Goal: Information Seeking & Learning: Learn about a topic

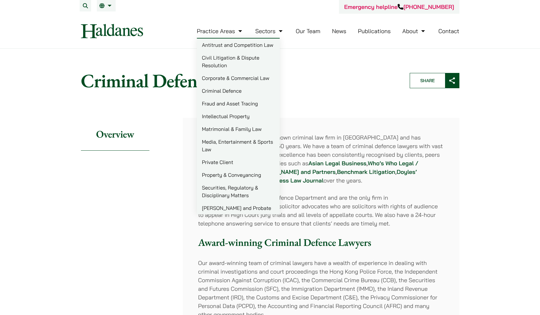
scroll to position [4, 0]
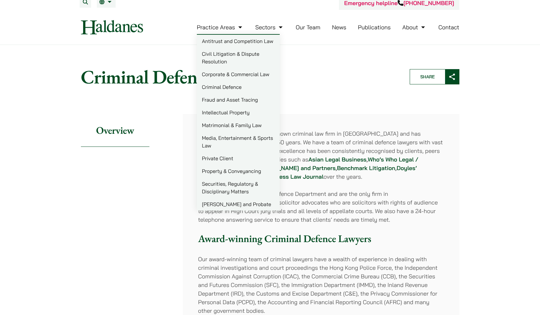
click at [232, 89] on link "Criminal Defence" at bounding box center [238, 87] width 83 height 13
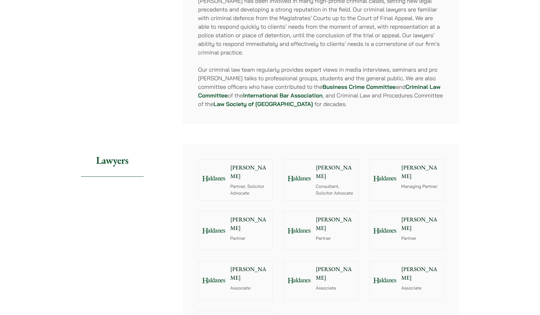
scroll to position [599, 0]
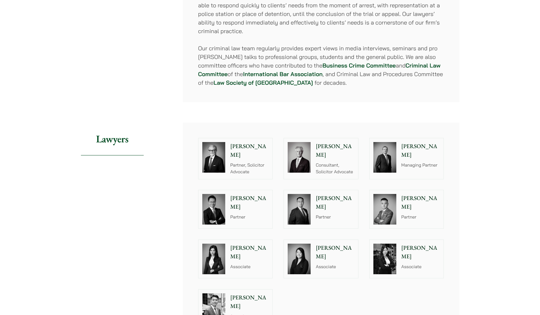
click at [256, 216] on div "Felix Ng Partner" at bounding box center [251, 209] width 44 height 38
click at [338, 215] on div "Paul Wang Partner" at bounding box center [336, 209] width 44 height 38
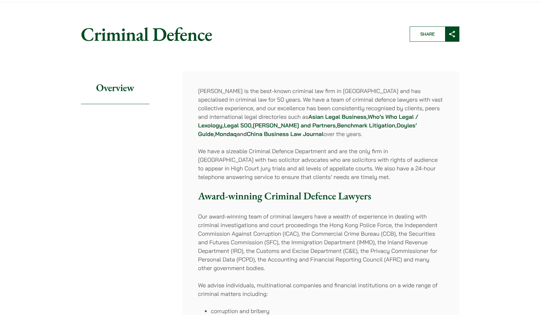
scroll to position [0, 0]
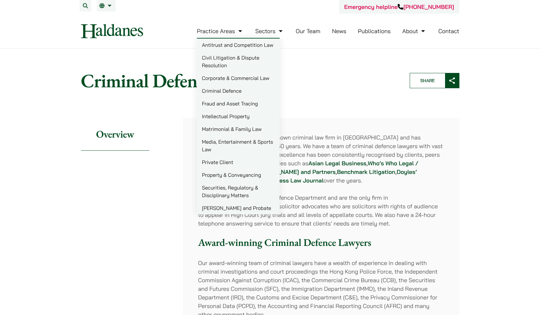
click at [366, 86] on h1 "Criminal Defence" at bounding box center [240, 80] width 318 height 23
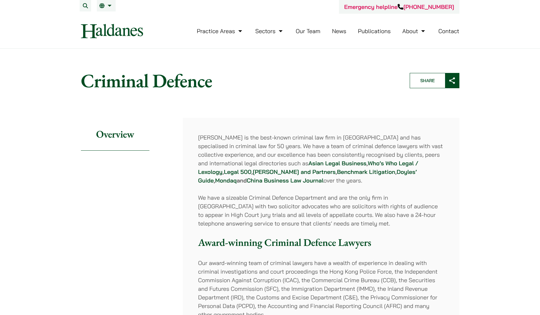
click at [308, 32] on link "Our Team" at bounding box center [308, 30] width 25 height 7
click at [346, 173] on strong "Doyles’ Guide" at bounding box center [307, 176] width 219 height 16
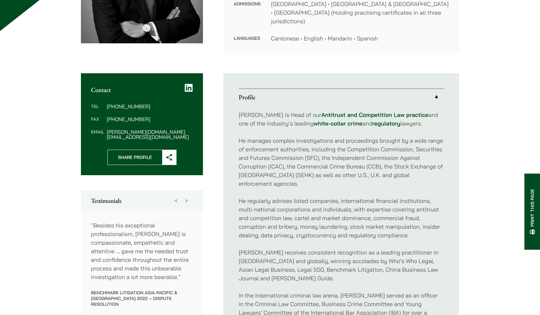
scroll to position [257, 0]
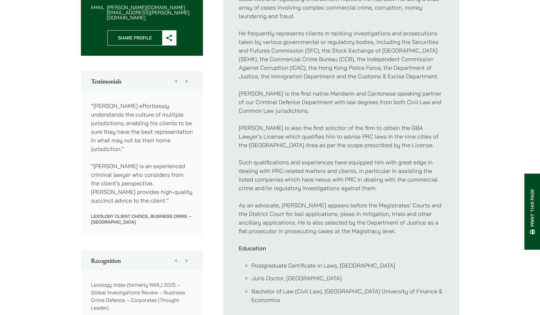
scroll to position [329, 0]
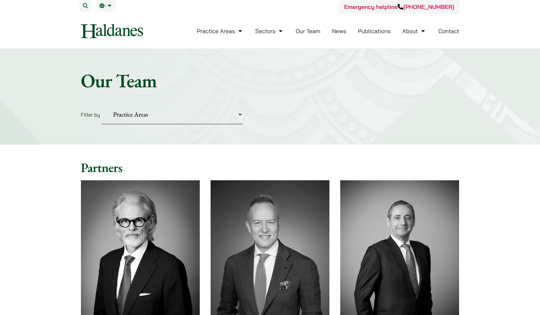
scroll to position [106, 0]
